Goal: Task Accomplishment & Management: Manage account settings

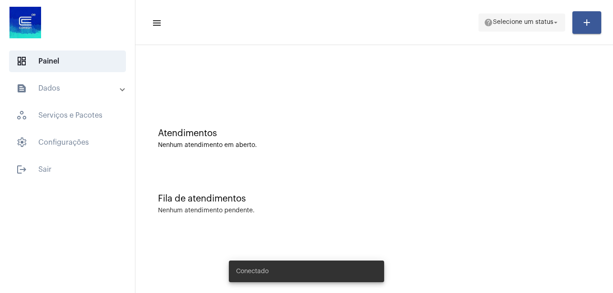
click at [529, 21] on span "Selecione um status" at bounding box center [523, 22] width 60 height 6
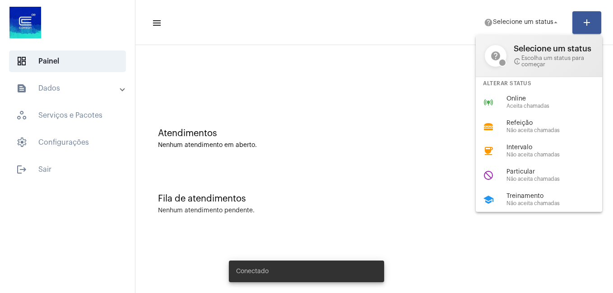
drag, startPoint x: 521, startPoint y: 197, endPoint x: 520, endPoint y: 188, distance: 8.6
click at [521, 196] on span "Treinamento" at bounding box center [558, 196] width 103 height 7
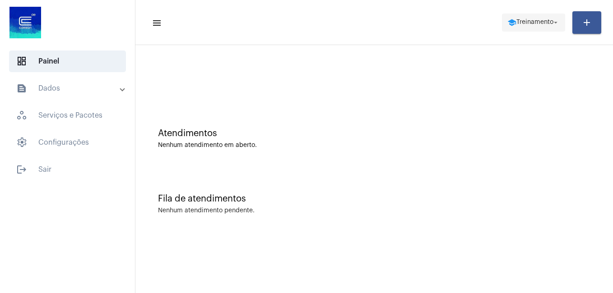
click at [529, 15] on span "school Treinamento arrow_drop_down" at bounding box center [533, 22] width 52 height 16
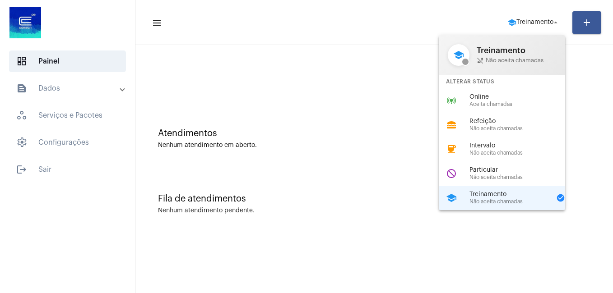
click at [361, 61] on div at bounding box center [306, 146] width 613 height 293
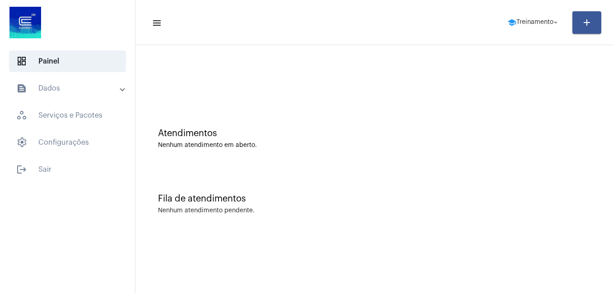
click at [45, 87] on mat-panel-title "text_snippet_outlined Dados" at bounding box center [68, 88] width 104 height 11
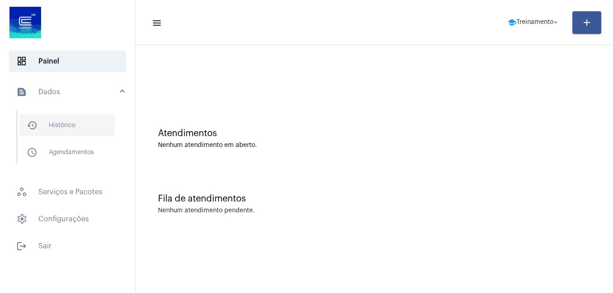
click at [82, 117] on span "history_outlined Histórico" at bounding box center [66, 126] width 95 height 22
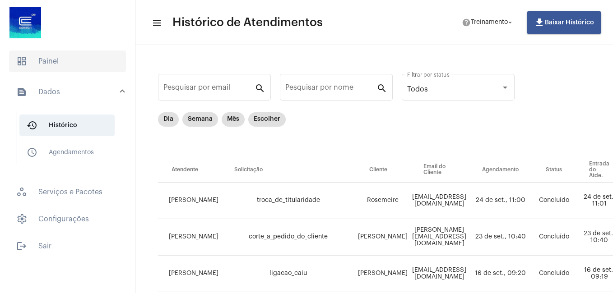
click at [44, 62] on span "dashboard Painel" at bounding box center [67, 62] width 117 height 22
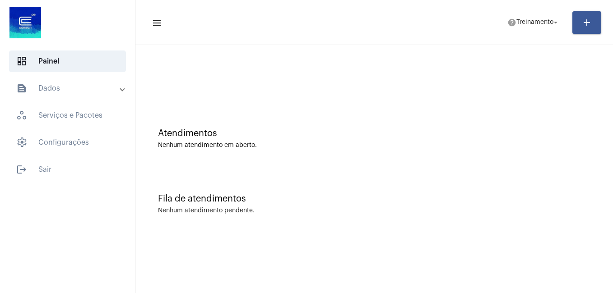
click at [192, 228] on div "Fila de atendimentos Nenhum atendimento pendente." at bounding box center [374, 199] width 469 height 65
click at [159, 163] on div "Atendimentos Nenhum atendimento em aberto." at bounding box center [374, 134] width 469 height 65
click at [73, 88] on mat-panel-title "text_snippet_outlined Dados" at bounding box center [68, 88] width 104 height 11
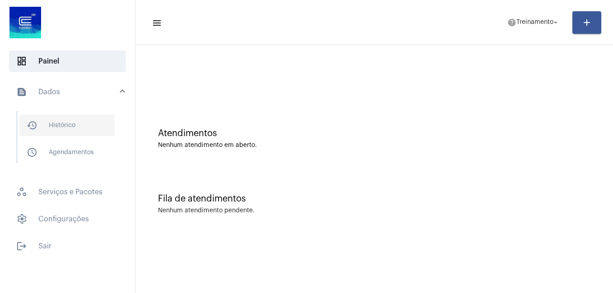
click at [80, 126] on span "history_outlined Histórico" at bounding box center [66, 126] width 95 height 22
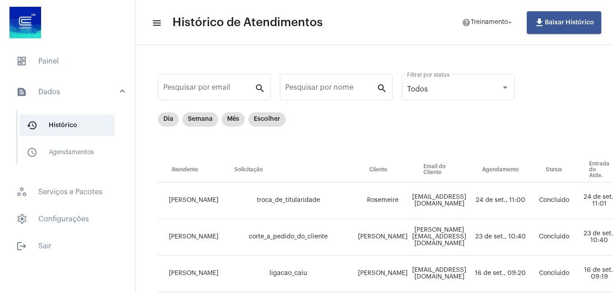
click at [56, 96] on mat-panel-title "text_snippet_outlined Dados" at bounding box center [68, 92] width 104 height 11
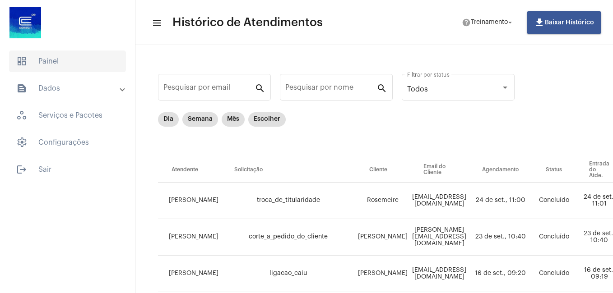
click at [60, 64] on span "dashboard Painel" at bounding box center [67, 62] width 117 height 22
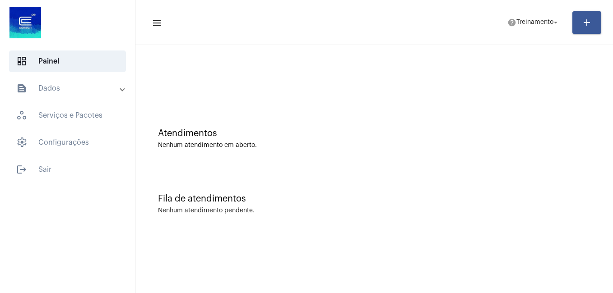
click at [222, 238] on mat-sidenav-content "menu help Treinamento arrow_drop_down add Atendimentos Nenhum atendimento em ab…" at bounding box center [374, 146] width 478 height 293
click at [231, 183] on div "Fila de atendimentos Nenhum atendimento pendente." at bounding box center [374, 199] width 469 height 65
click at [266, 116] on div "Atendimentos Nenhum atendimento em aberto." at bounding box center [374, 134] width 469 height 65
click at [120, 118] on span "workspaces_outlined Serviços e Pacotes" at bounding box center [67, 116] width 117 height 22
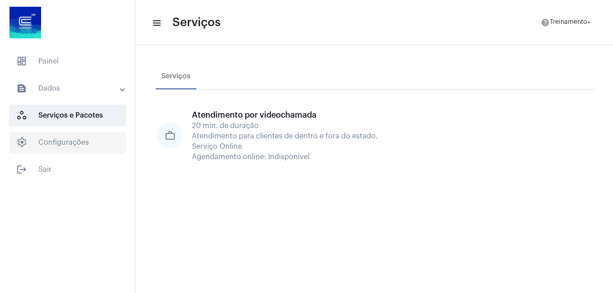
click at [98, 148] on span "settings Configurações" at bounding box center [67, 143] width 117 height 22
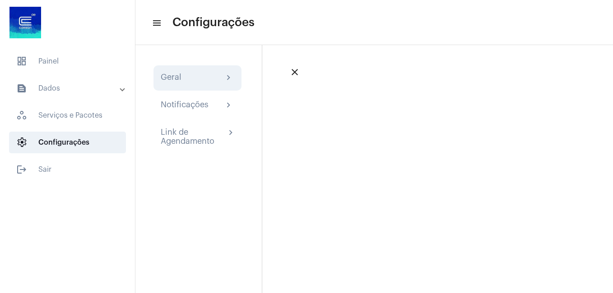
click at [212, 82] on div "Geral chevron_right" at bounding box center [198, 78] width 74 height 11
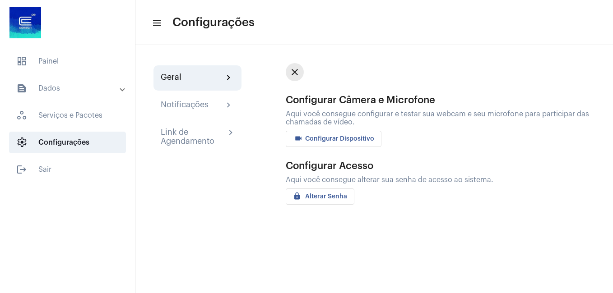
click at [297, 73] on mat-icon "close" at bounding box center [294, 72] width 11 height 11
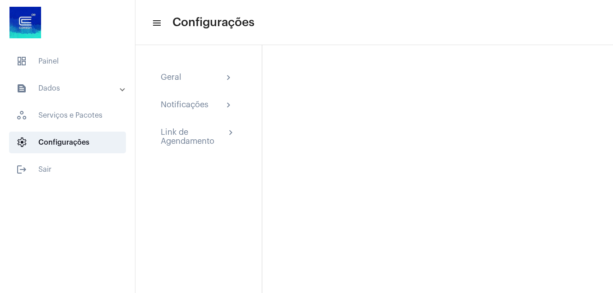
click at [108, 86] on mat-panel-title "text_snippet_outlined Dados" at bounding box center [68, 88] width 104 height 11
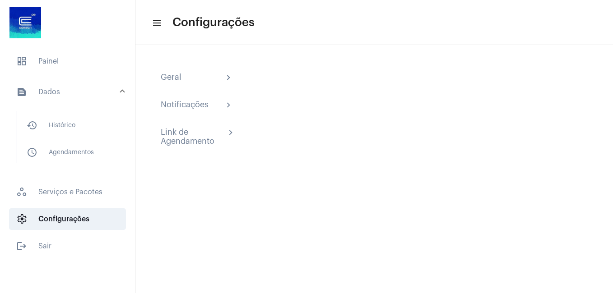
click at [116, 93] on mat-panel-title "text_snippet_outlined Dados" at bounding box center [68, 92] width 104 height 11
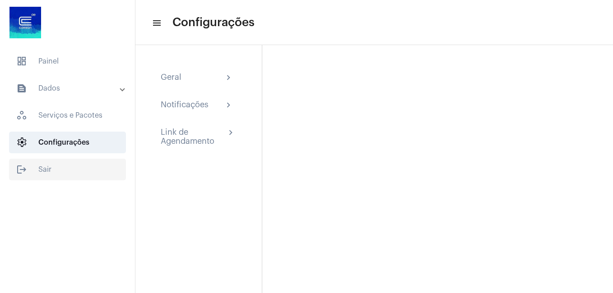
click at [33, 162] on span "logout Sair" at bounding box center [67, 170] width 117 height 22
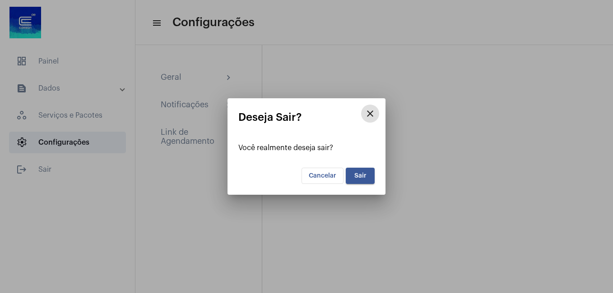
click at [358, 175] on span "Sair" at bounding box center [360, 176] width 12 height 6
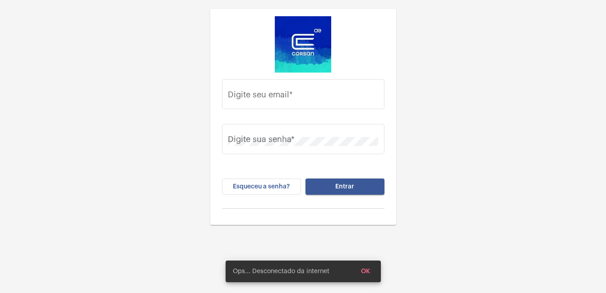
type input "[PERSON_NAME][EMAIL_ADDRESS][DOMAIN_NAME]"
